Goal: Find specific page/section: Find specific page/section

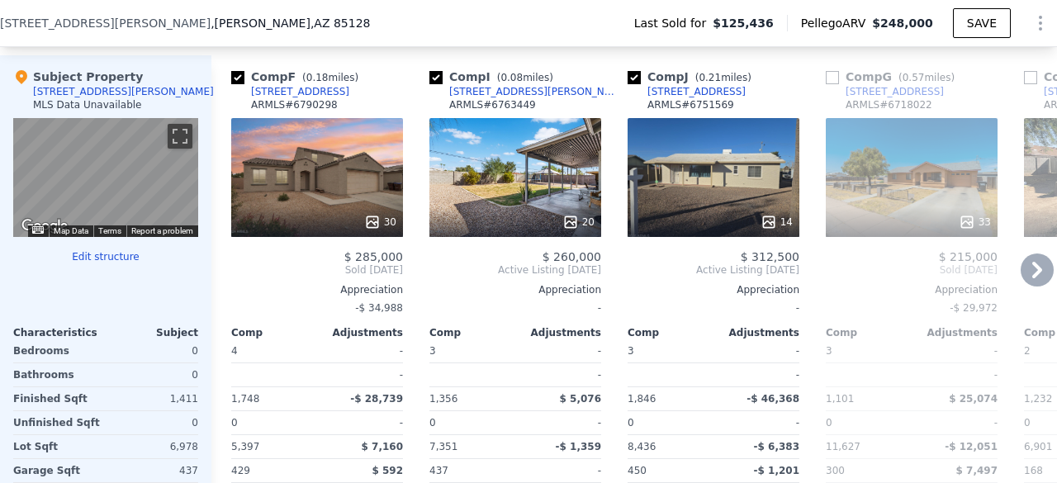
scroll to position [1596, 0]
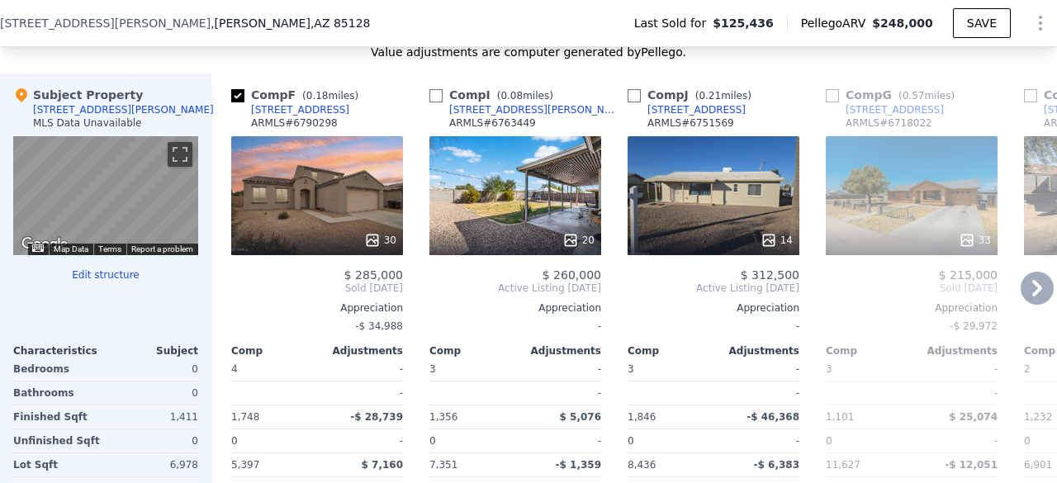
checkbox input "false"
checkbox input "true"
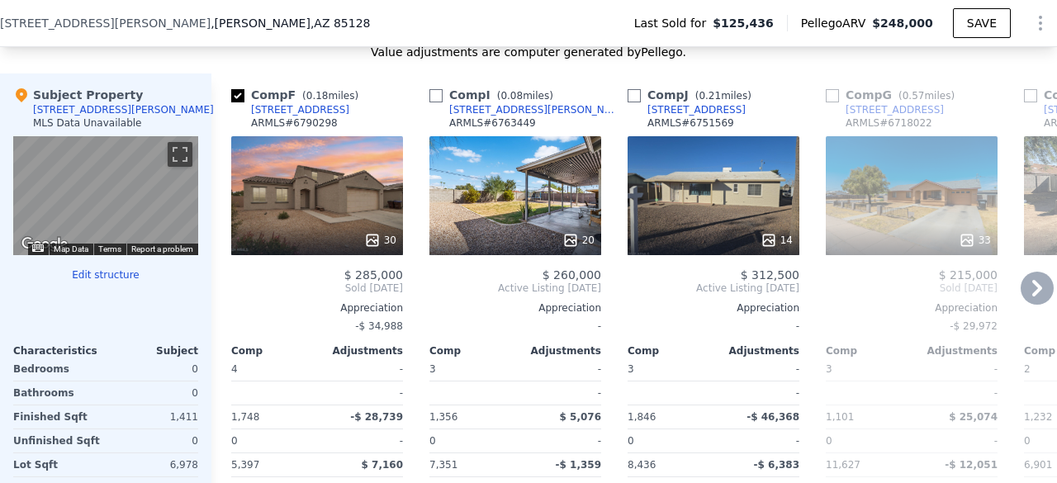
checkbox input "true"
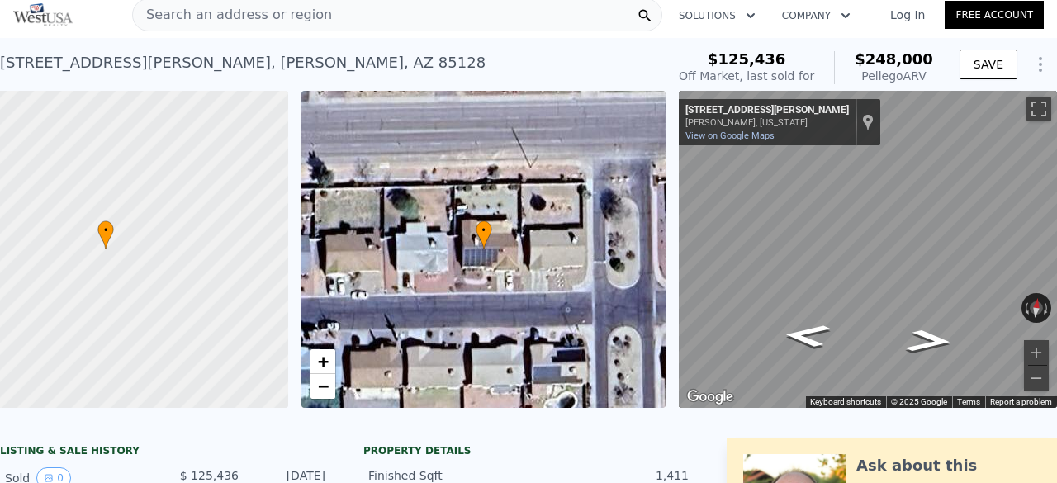
scroll to position [0, 0]
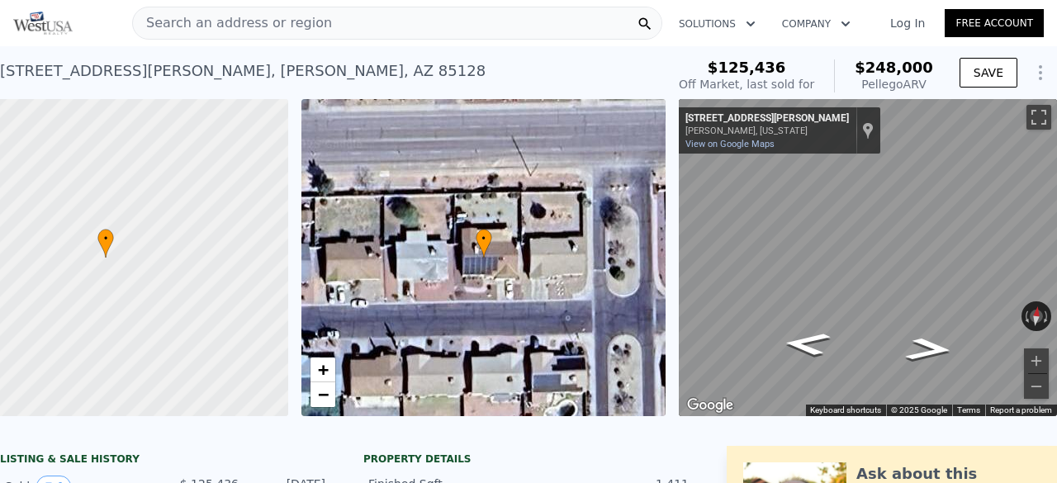
click at [383, 16] on div "Search an address or region" at bounding box center [397, 23] width 530 height 33
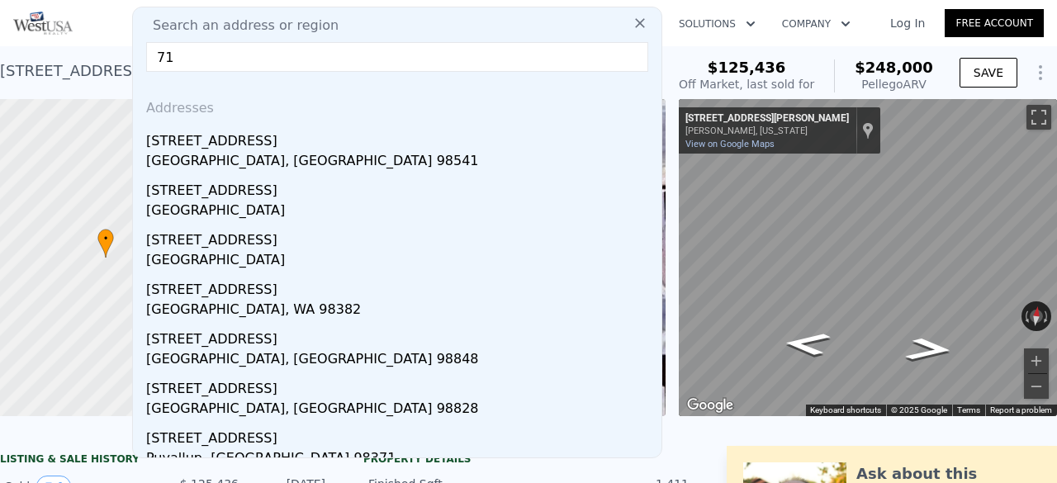
type input "7"
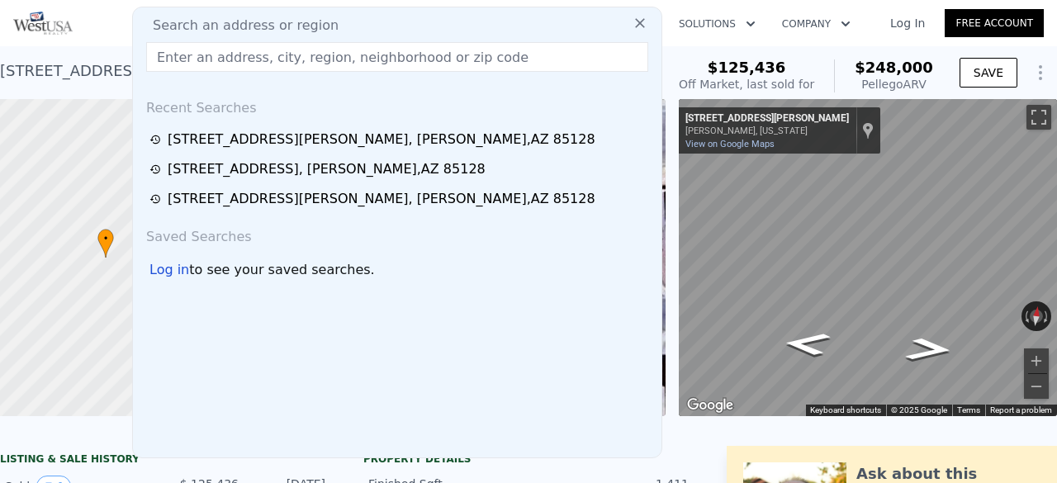
paste input "[STREET_ADDRESS]"
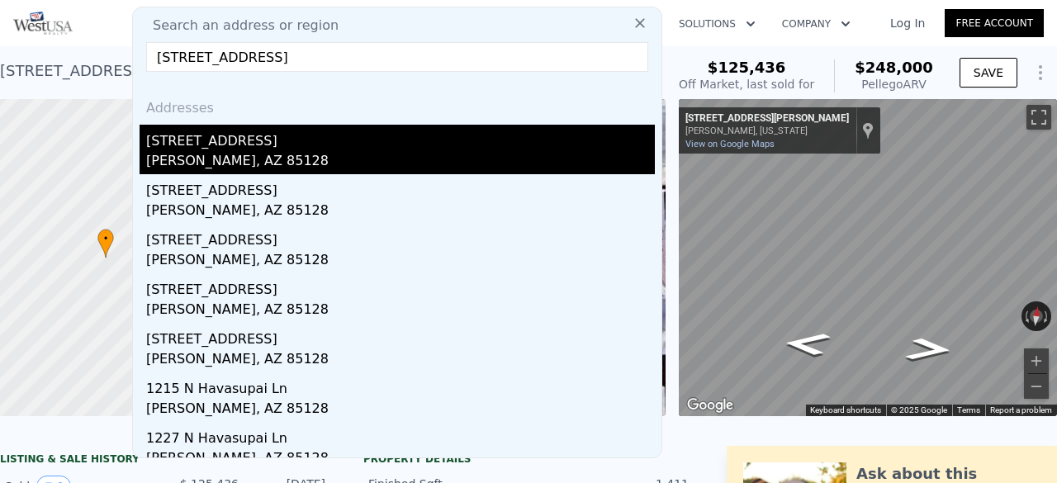
type input "[STREET_ADDRESS]"
click at [254, 148] on div "[STREET_ADDRESS]" at bounding box center [400, 138] width 509 height 26
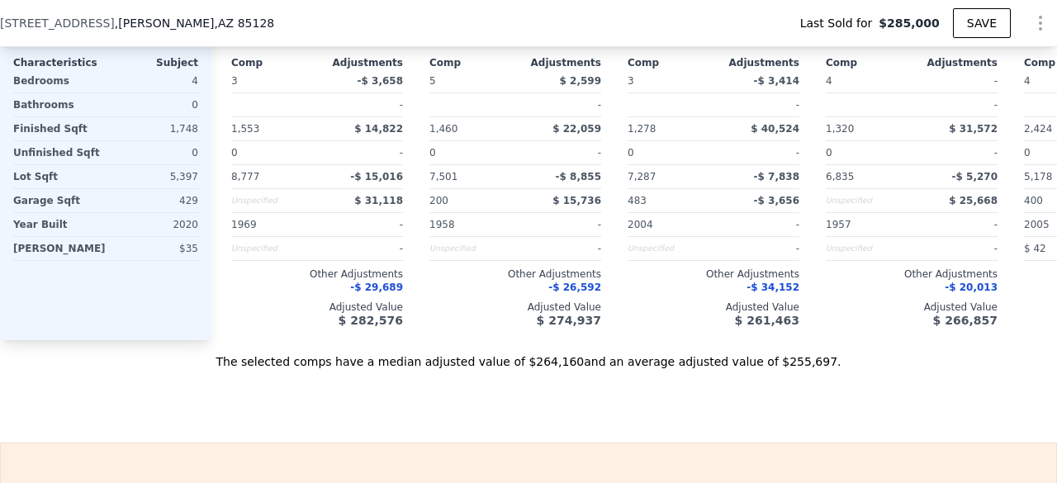
scroll to position [2118, 0]
